Goal: Task Accomplishment & Management: Use online tool/utility

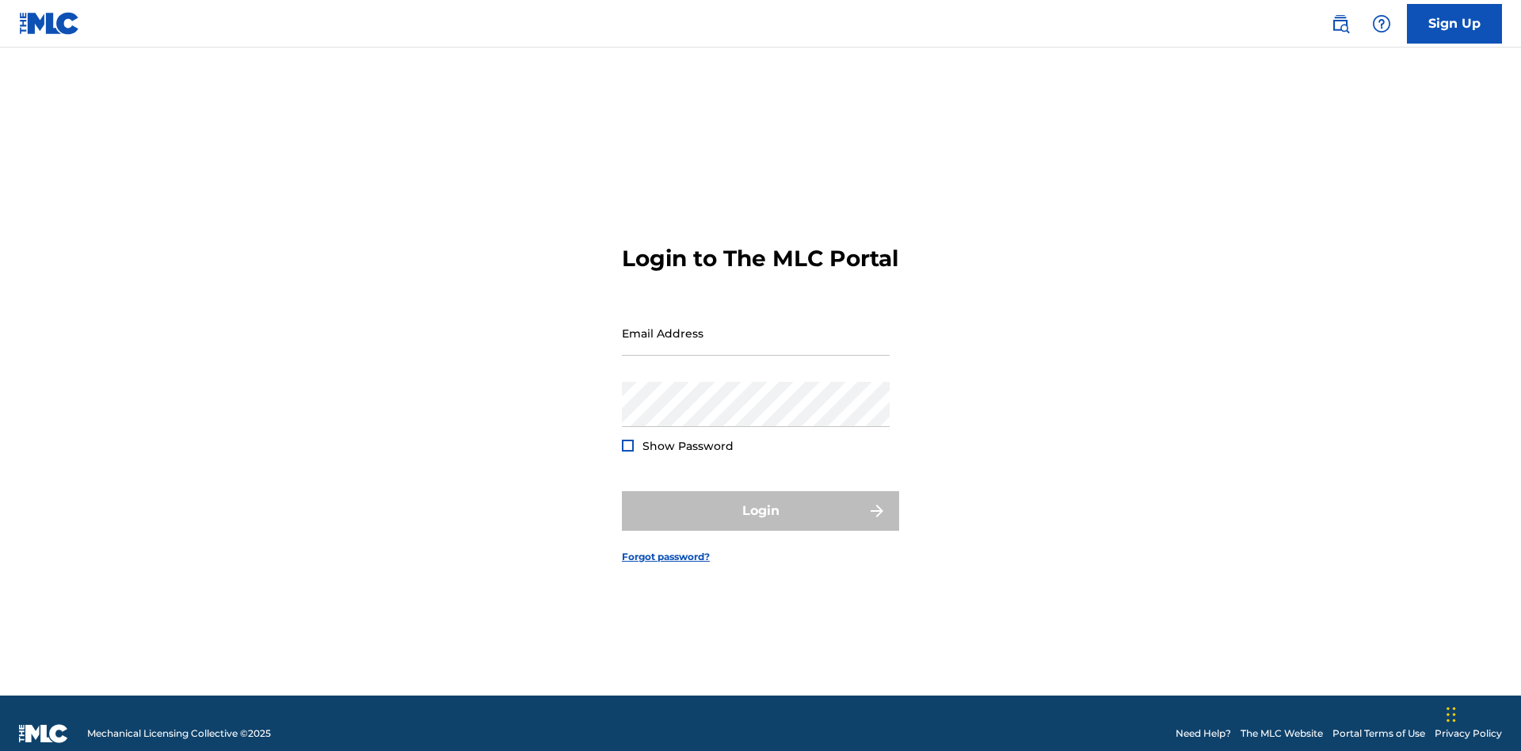
scroll to position [21, 0]
click at [756, 325] on input "Email Address" at bounding box center [756, 332] width 268 height 45
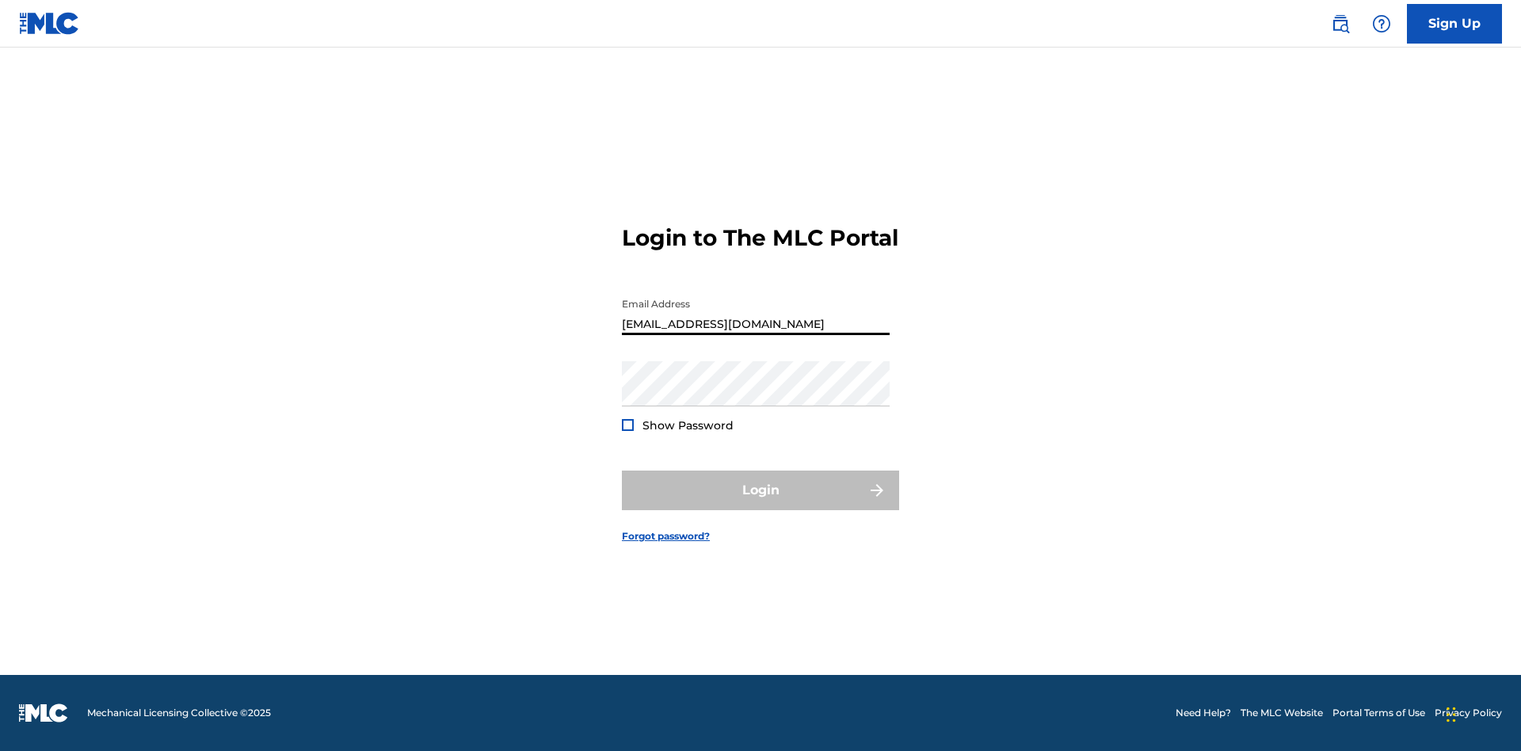
type input "Duke.McTesterson@gmail.com"
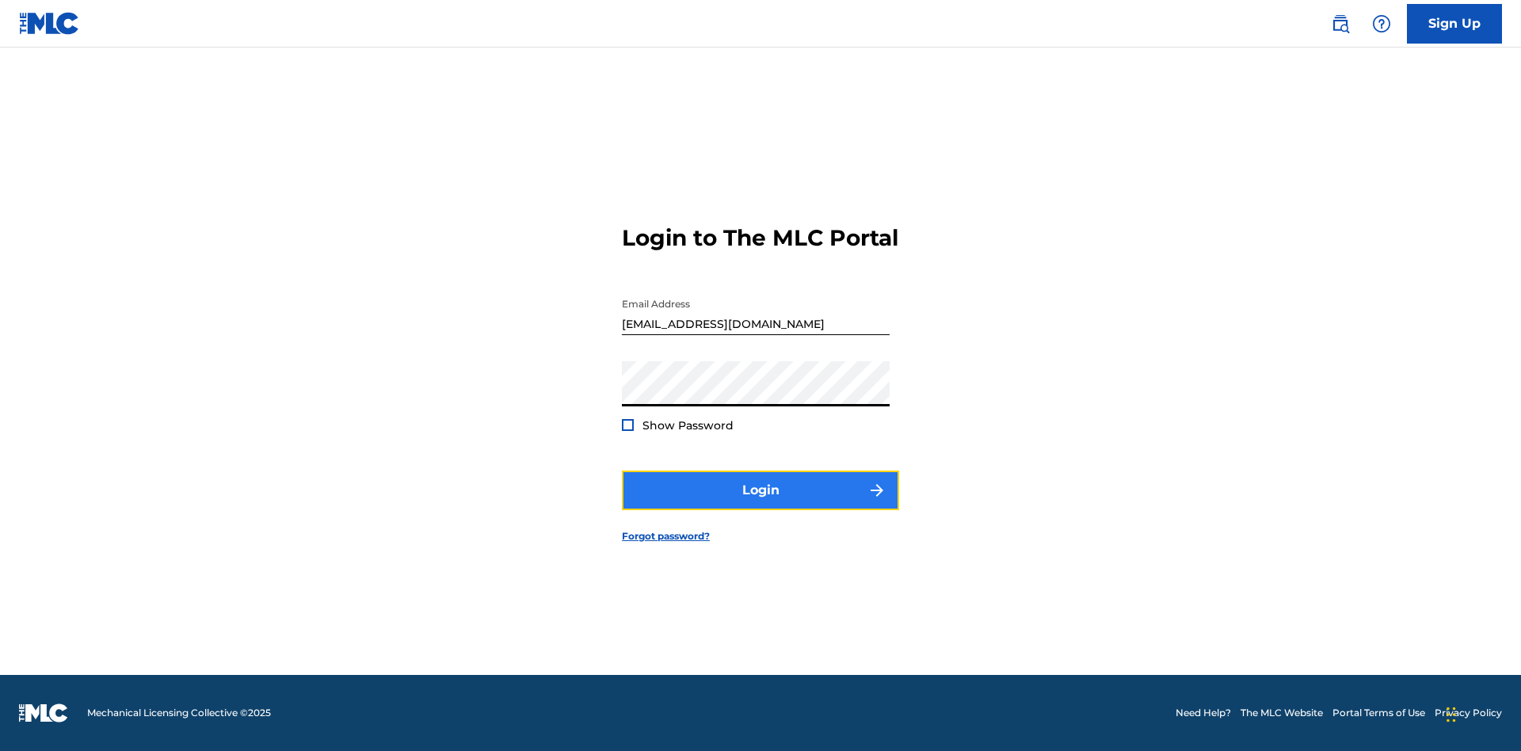
click at [760, 504] on button "Login" at bounding box center [760, 490] width 277 height 40
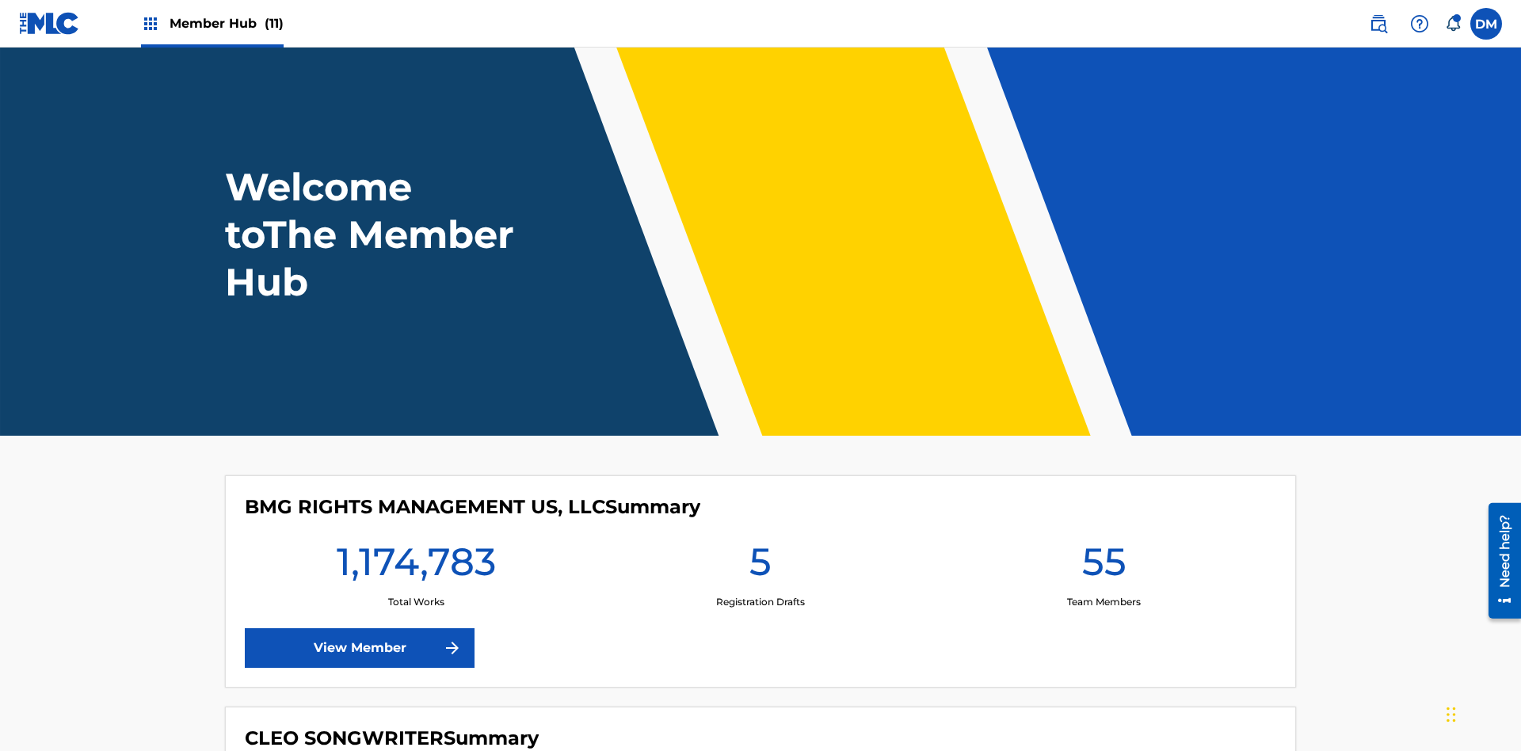
click at [226, 23] on span "Member Hub (11)" at bounding box center [226, 23] width 114 height 18
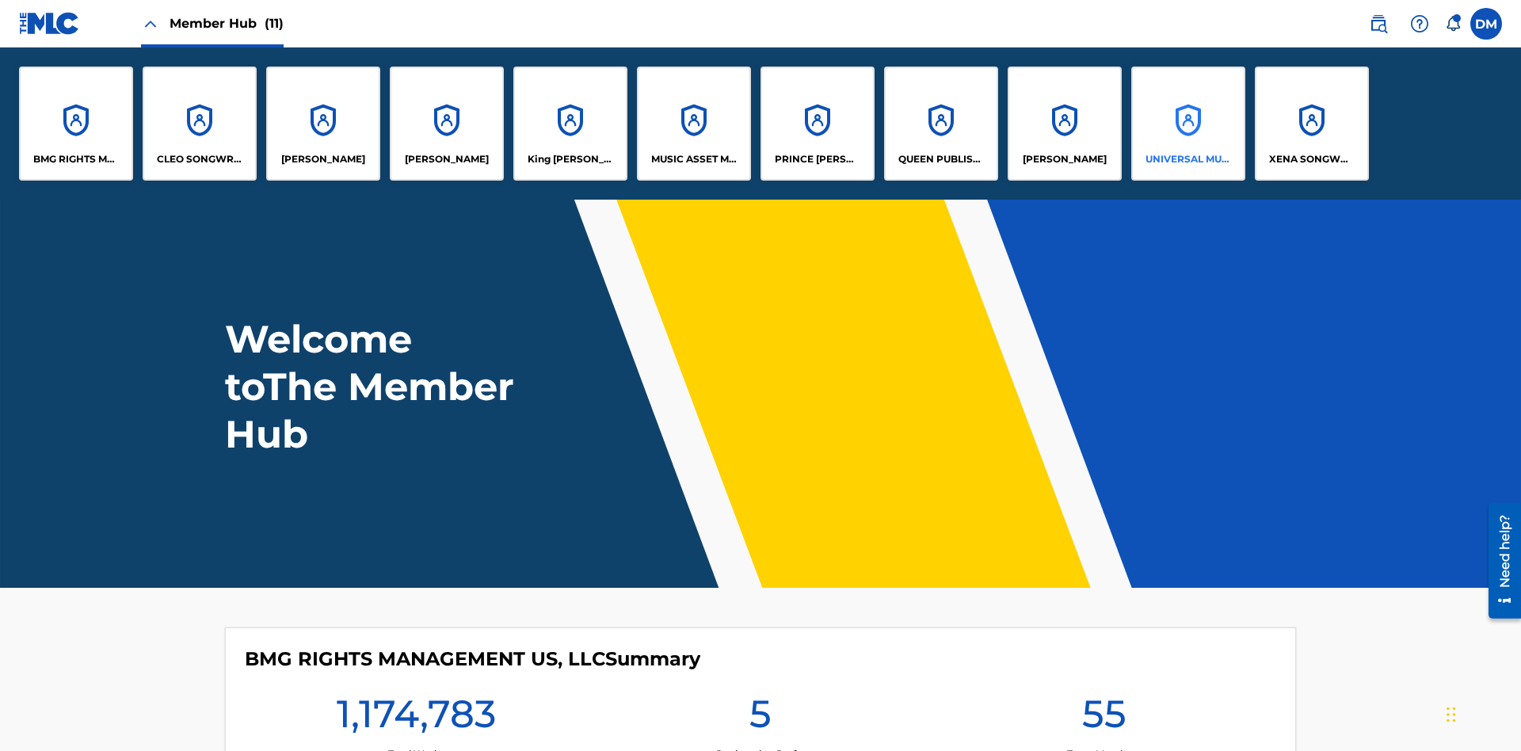
click at [1187, 159] on p "UNIVERSAL MUSIC PUB GROUP" at bounding box center [1188, 159] width 86 height 14
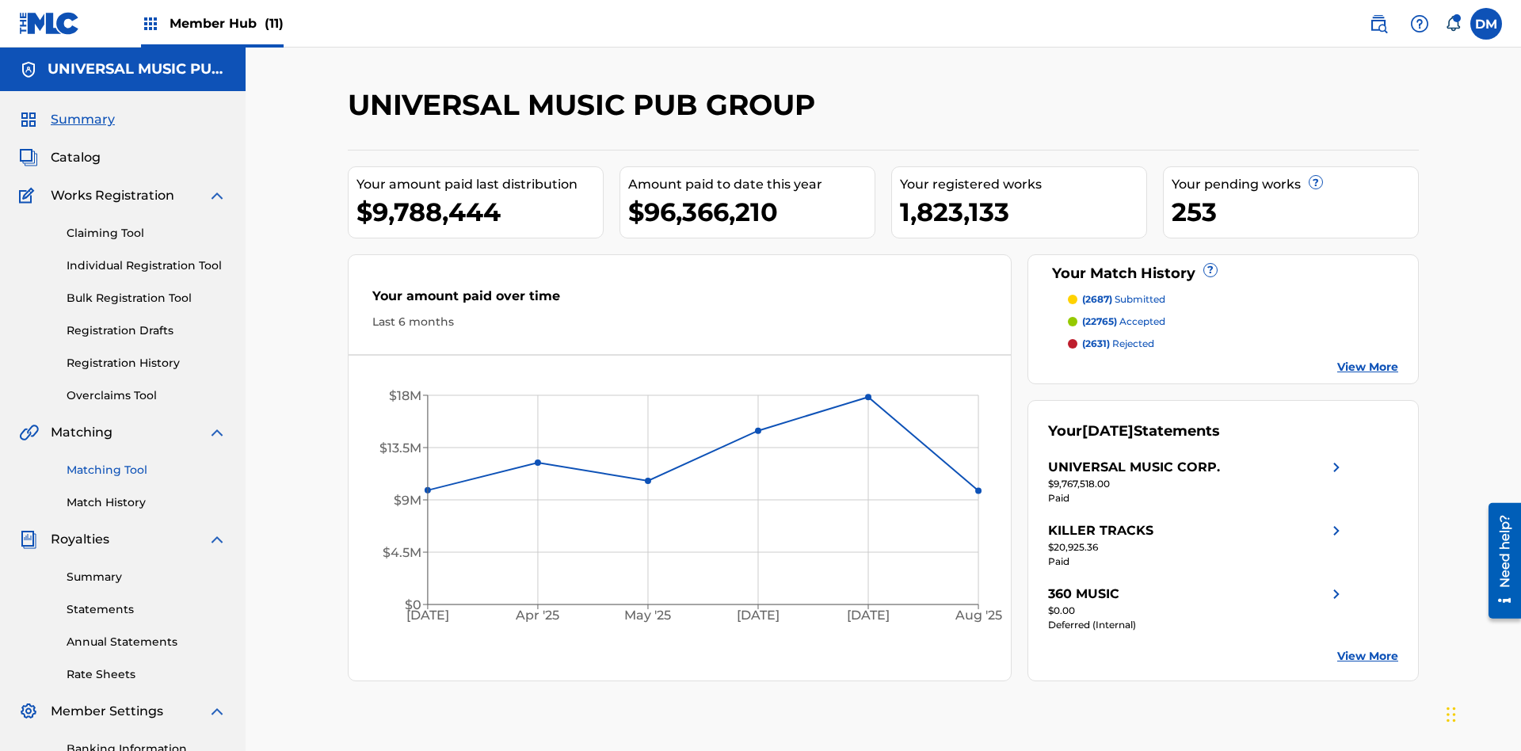
click at [147, 462] on link "Matching Tool" at bounding box center [147, 470] width 160 height 17
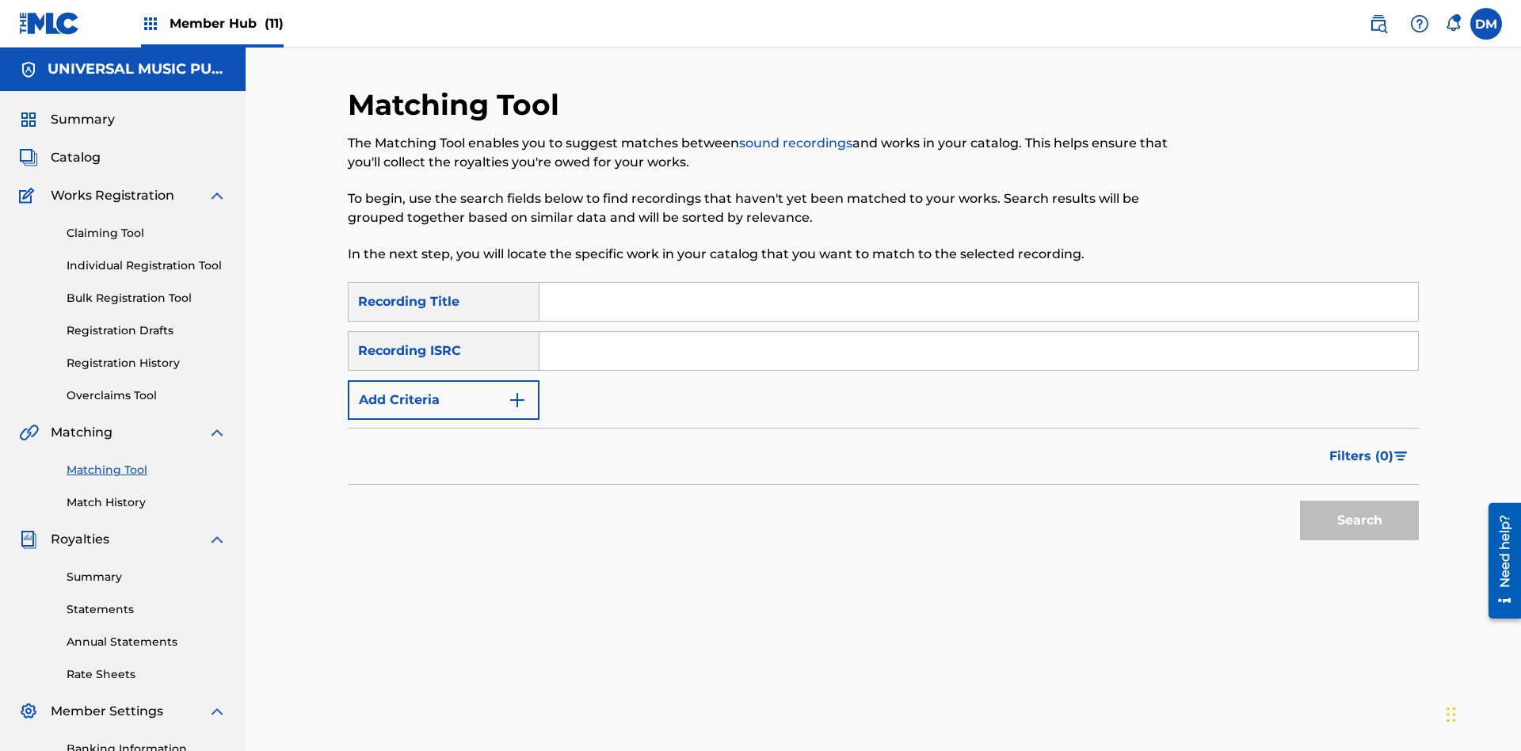
click at [978, 332] on input "Search Form" at bounding box center [978, 351] width 878 height 38
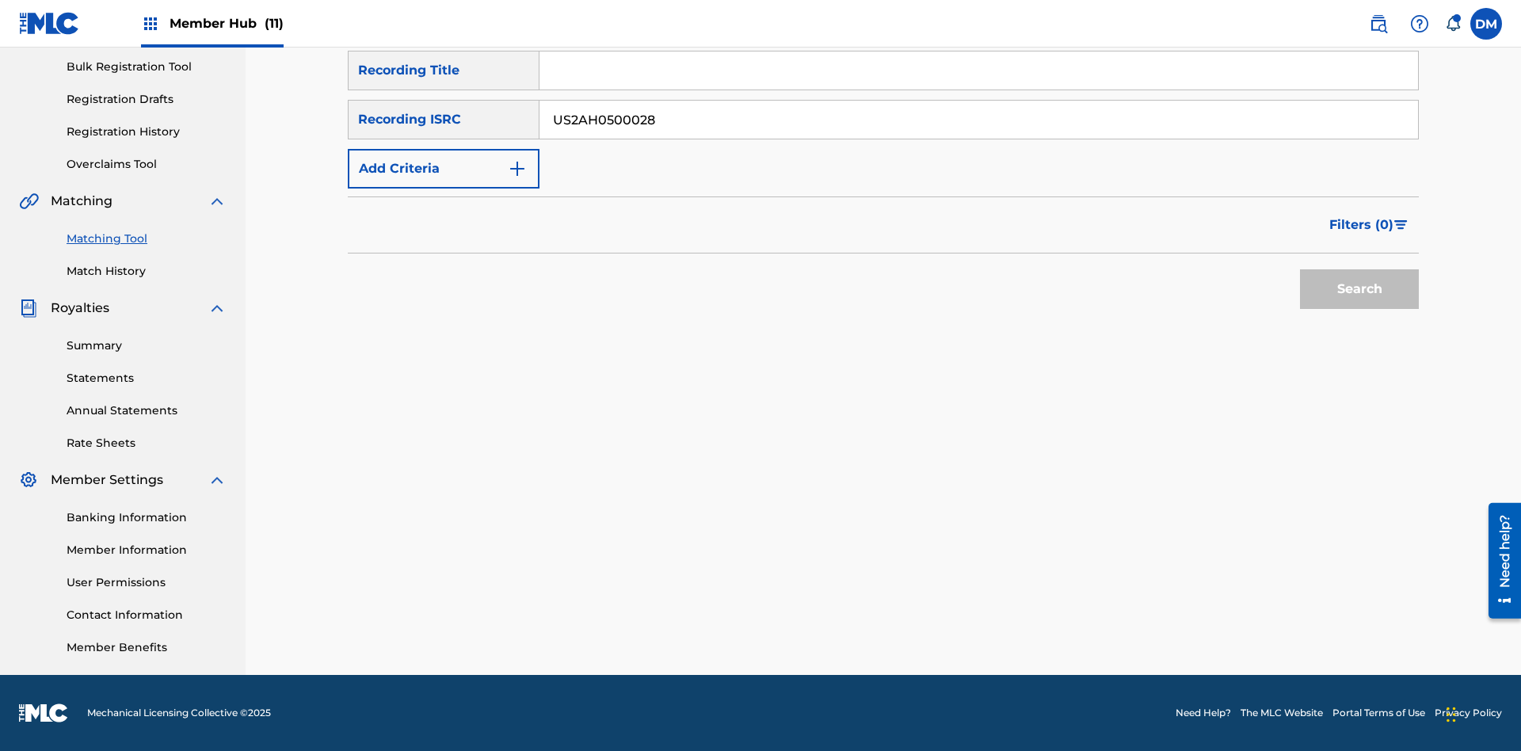
type input "US2AH0500028"
click at [1359, 289] on button "Search" at bounding box center [1359, 289] width 119 height 40
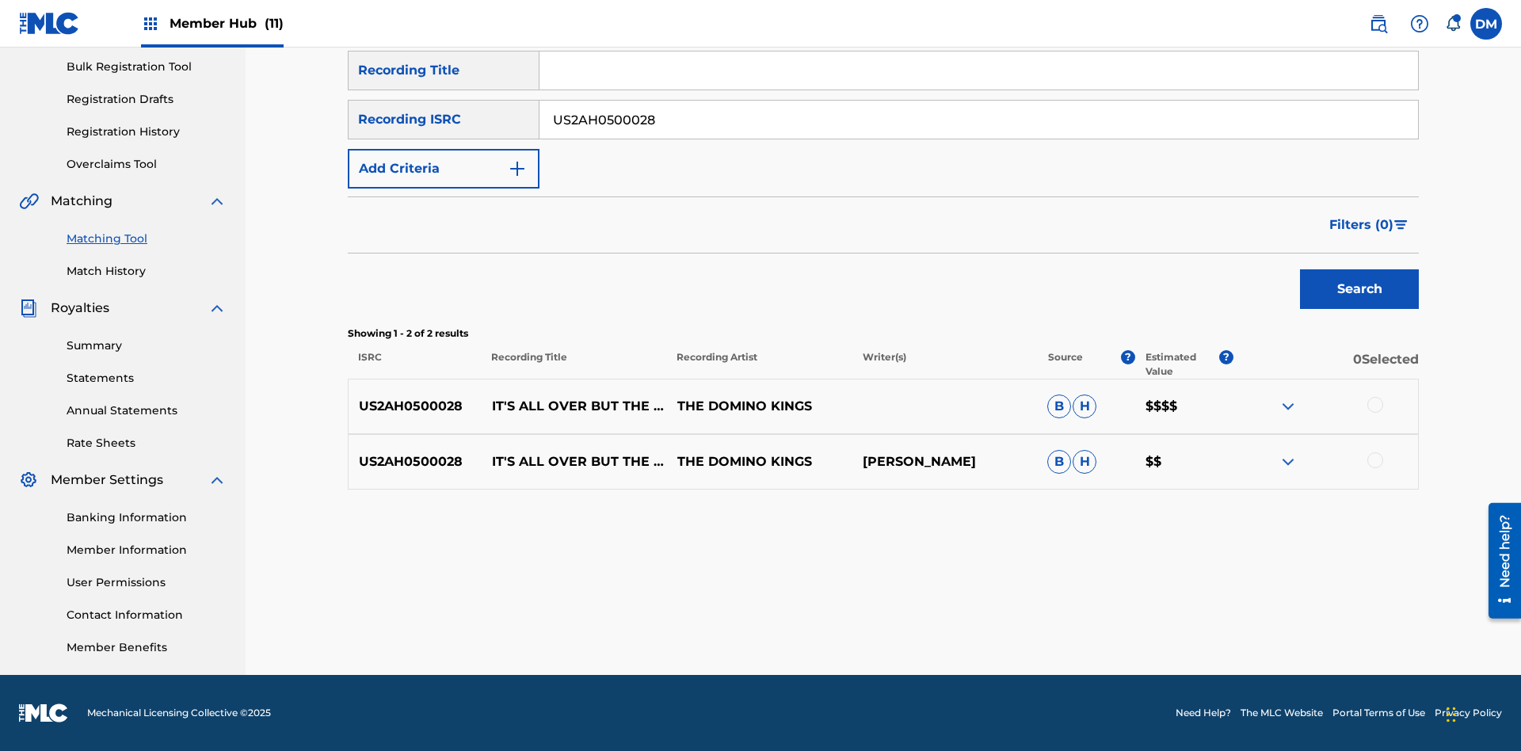
click at [978, 120] on input "US2AH0500028" at bounding box center [978, 120] width 878 height 38
type input "QZMEN2187405"
click at [1359, 289] on button "Search" at bounding box center [1359, 289] width 119 height 40
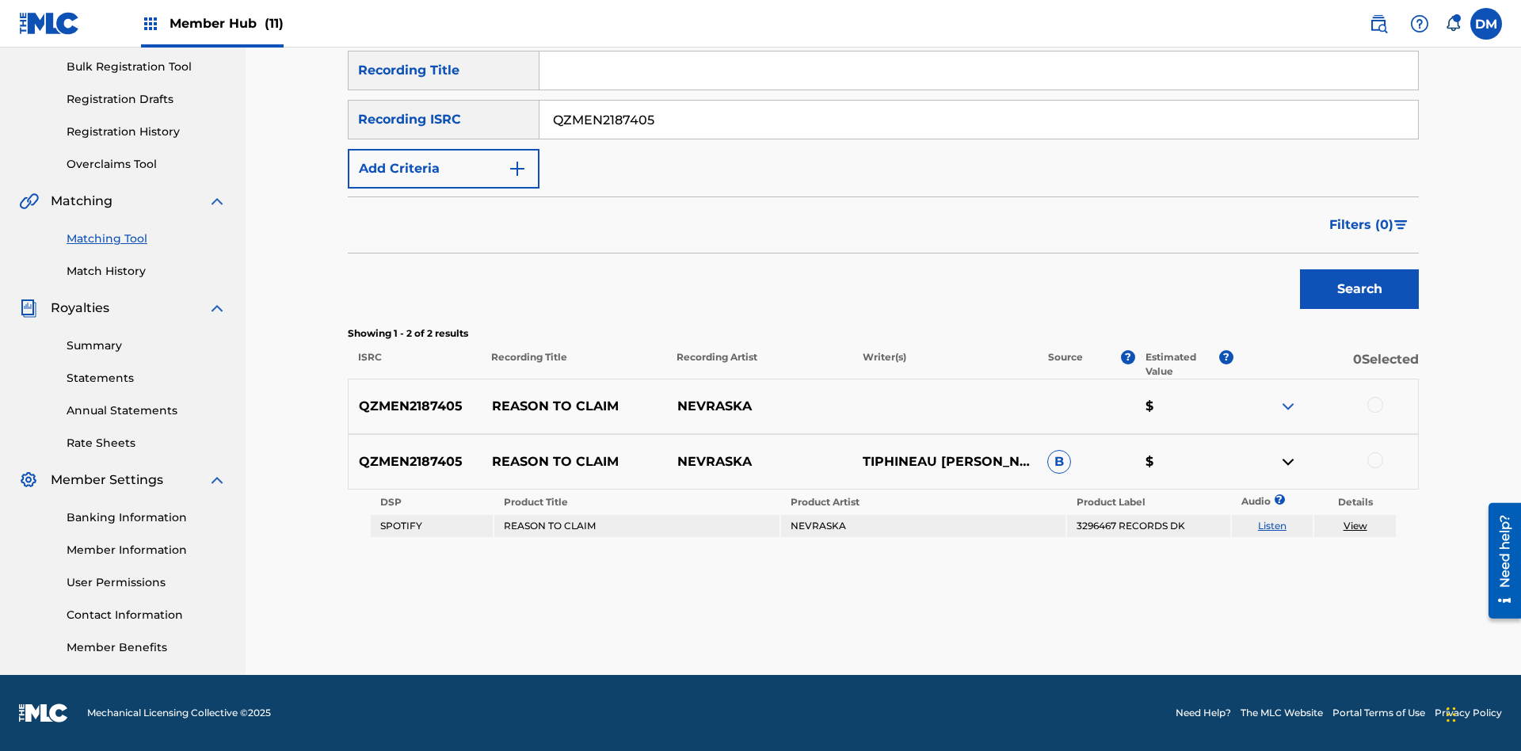
click at [1271, 526] on link "Listen" at bounding box center [1272, 526] width 29 height 12
click at [1354, 526] on link "View" at bounding box center [1355, 526] width 24 height 12
click at [147, 271] on link "Match History" at bounding box center [147, 271] width 160 height 17
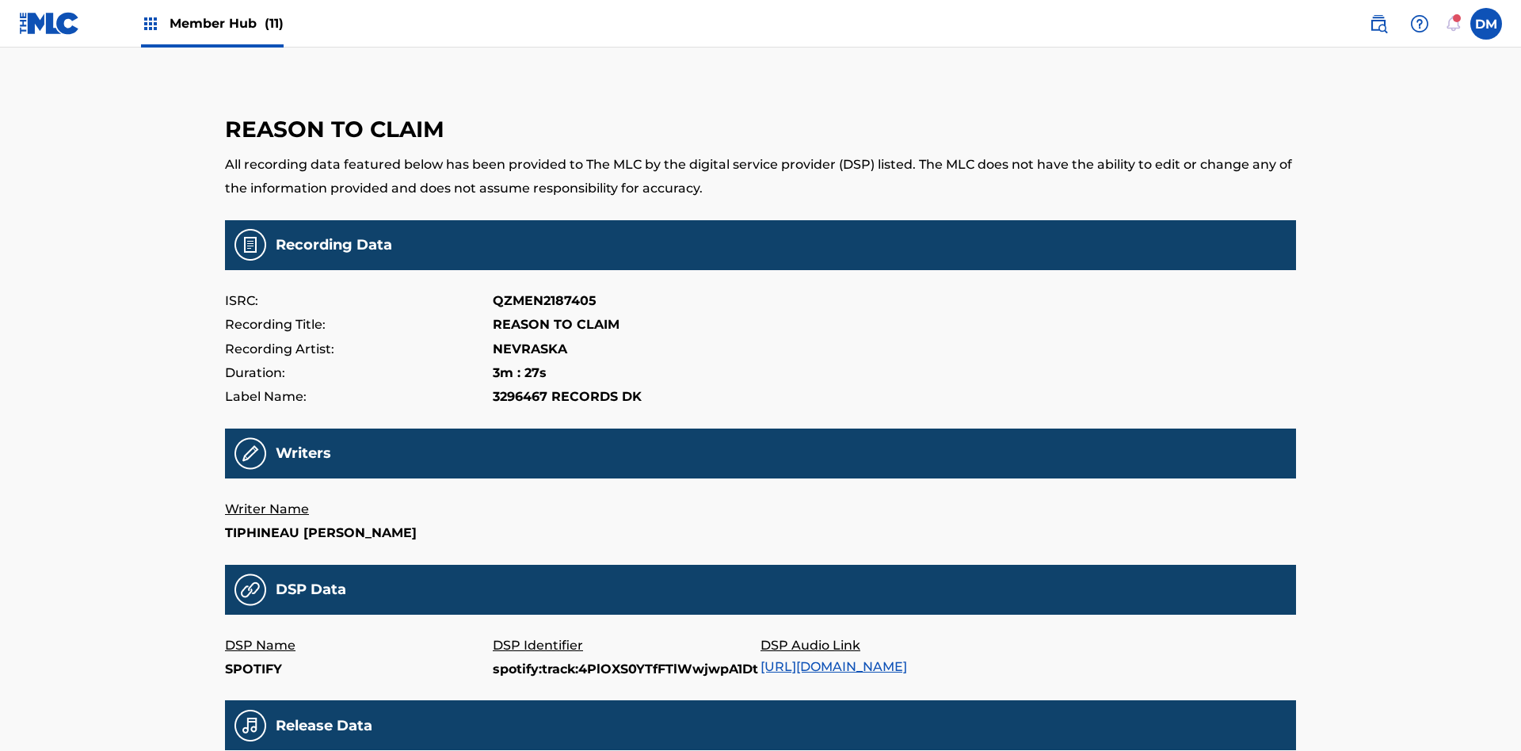
scroll to position [380, 0]
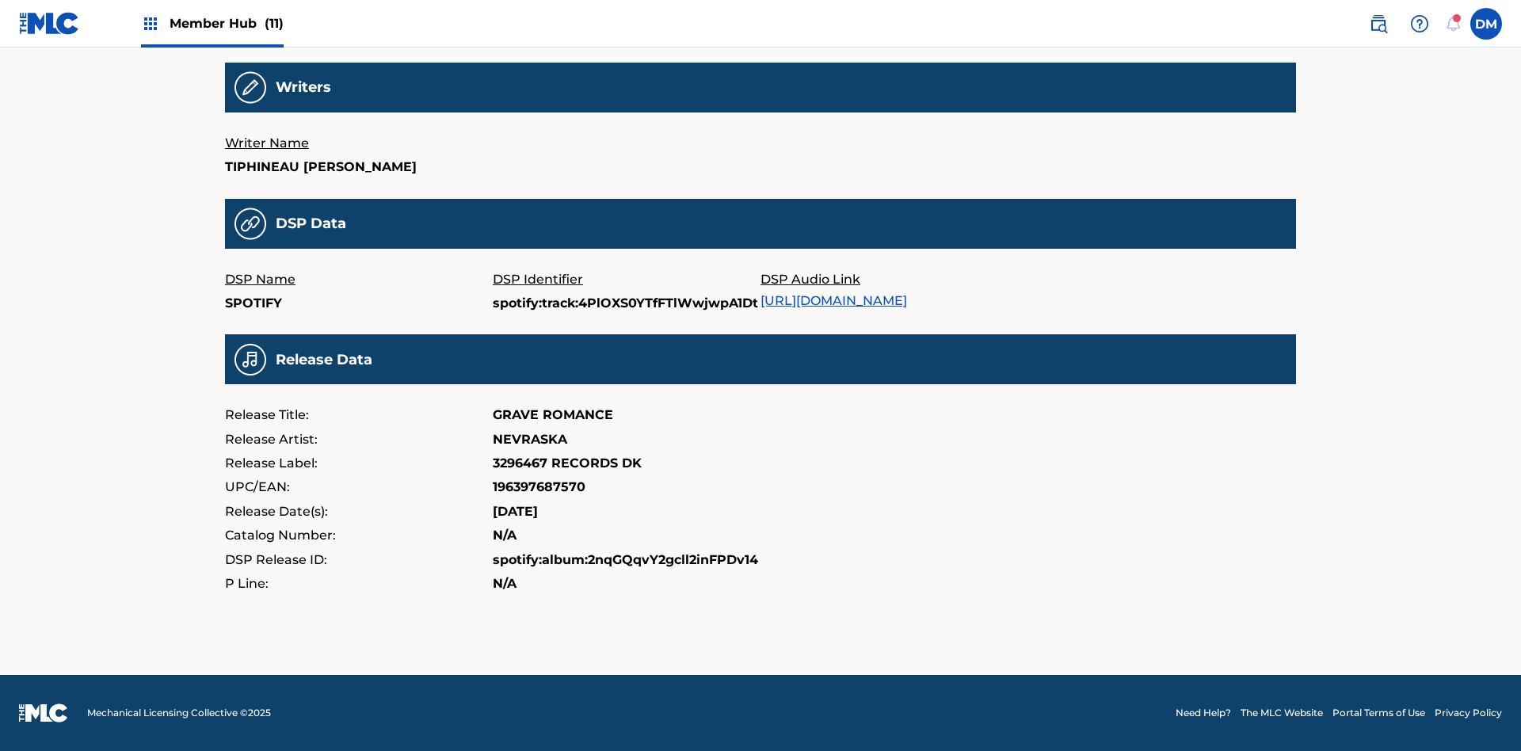
click at [839, 293] on link "[URL][DOMAIN_NAME]" at bounding box center [833, 300] width 147 height 15
